Goal: Check status: Check status

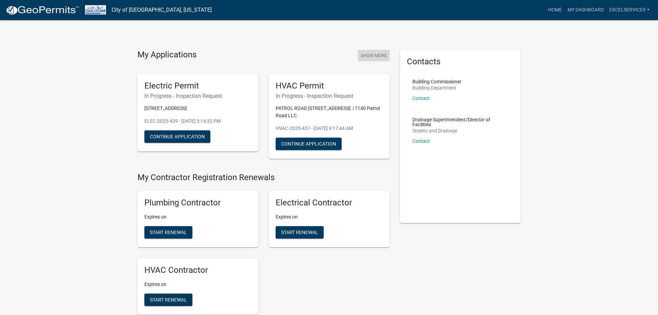
click at [378, 56] on button "Show More" at bounding box center [374, 55] width 32 height 11
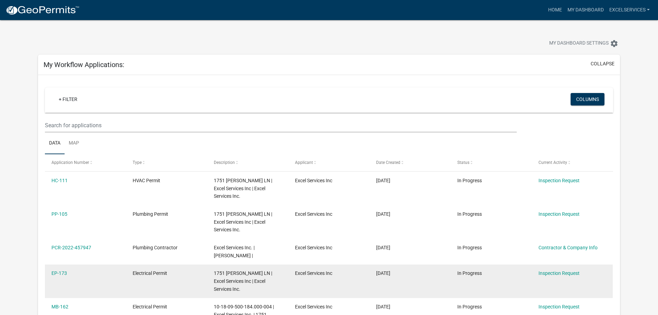
click at [148, 264] on datatable-body-cell "Electrical Permit" at bounding box center [166, 280] width 81 height 33
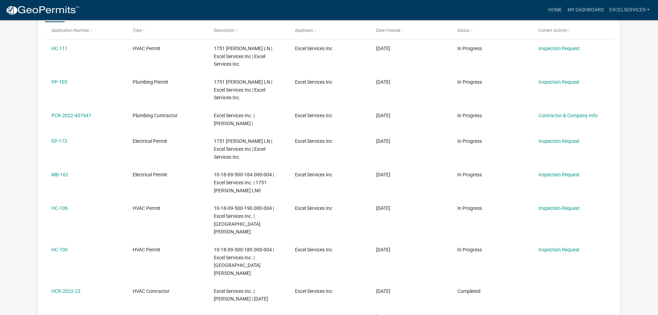
scroll to position [104, 0]
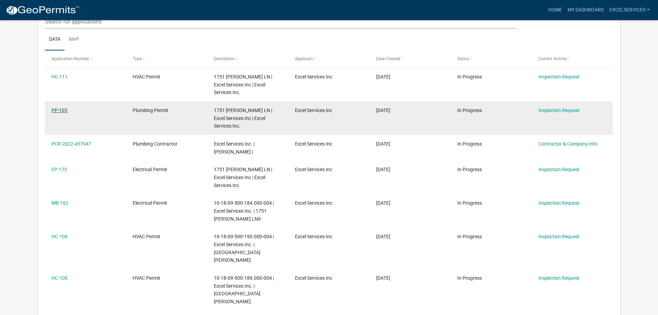
click at [55, 109] on link "PP-105" at bounding box center [59, 110] width 16 height 6
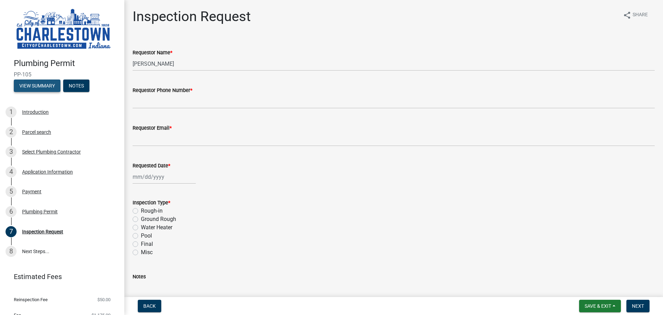
click at [38, 82] on button "View Summary" at bounding box center [37, 85] width 47 height 12
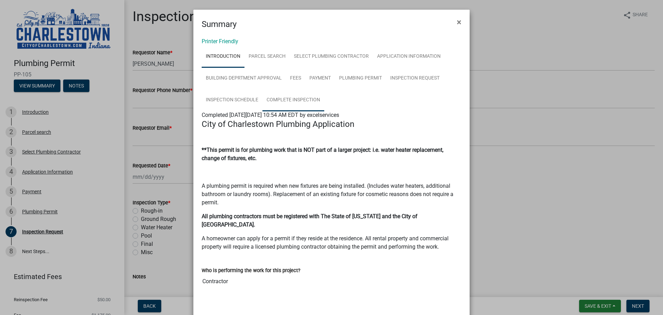
click at [286, 98] on link "Complete Inspection" at bounding box center [293, 100] width 62 height 22
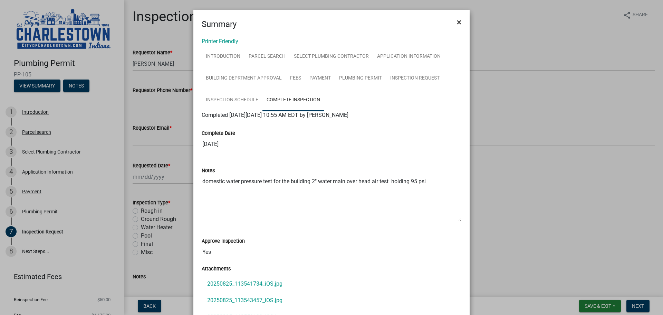
click at [458, 21] on span "×" at bounding box center [459, 22] width 4 height 10
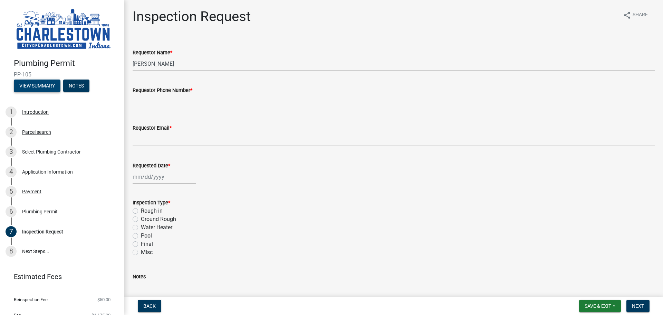
click at [41, 85] on button "View Summary" at bounding box center [37, 85] width 47 height 12
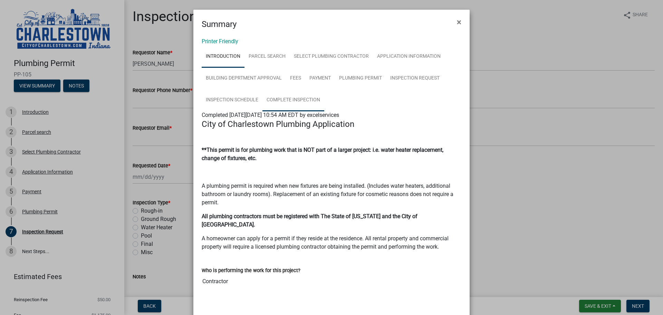
click at [299, 102] on link "Complete Inspection" at bounding box center [293, 100] width 62 height 22
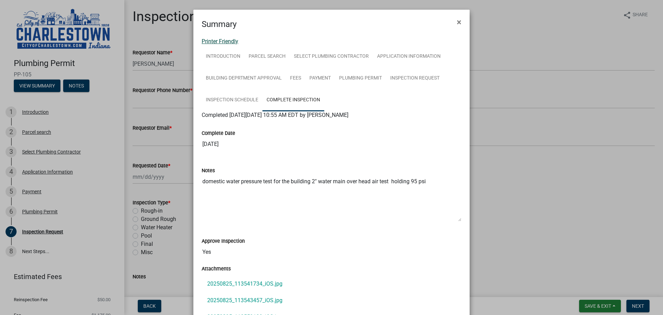
click at [226, 41] on link "Printer Friendly" at bounding box center [220, 41] width 37 height 7
click at [457, 21] on span "×" at bounding box center [459, 22] width 4 height 10
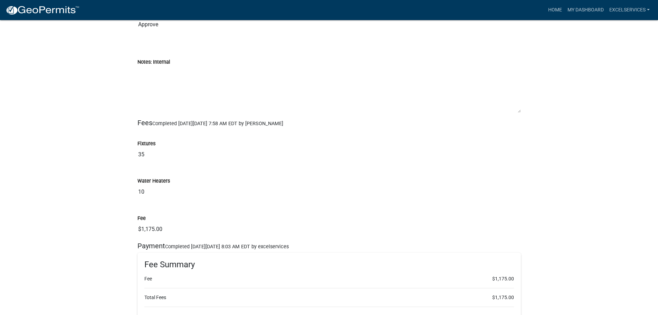
scroll to position [1112, 0]
